Goal: Find contact information: Find contact information

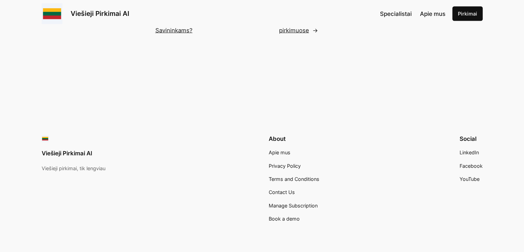
scroll to position [1577, 0]
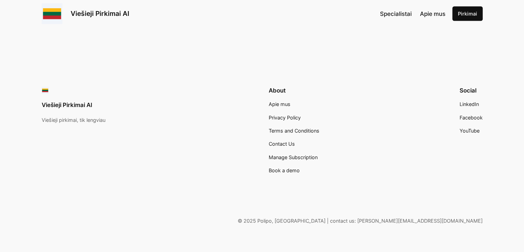
click at [277, 141] on span "Contact Us" at bounding box center [282, 144] width 26 height 6
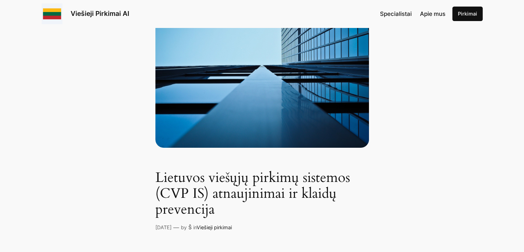
scroll to position [138, 0]
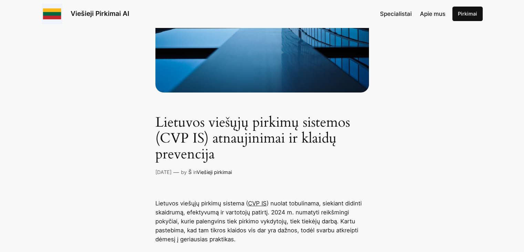
click at [404, 12] on span "Specialistai" at bounding box center [396, 13] width 32 height 7
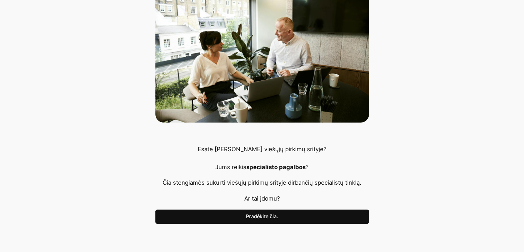
scroll to position [207, 0]
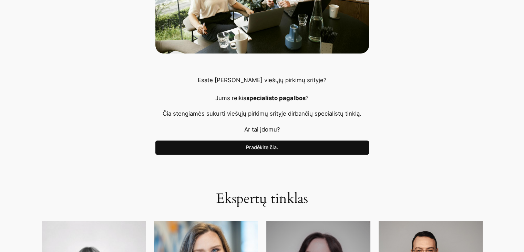
click at [269, 148] on link "Pradėkite čia." at bounding box center [263, 147] width 214 height 14
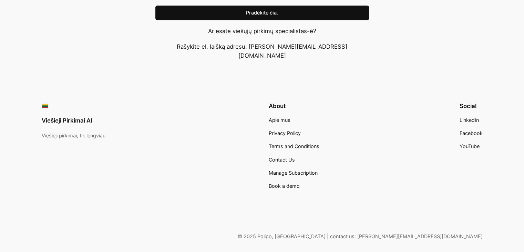
scroll to position [763, 0]
